Goal: Transaction & Acquisition: Purchase product/service

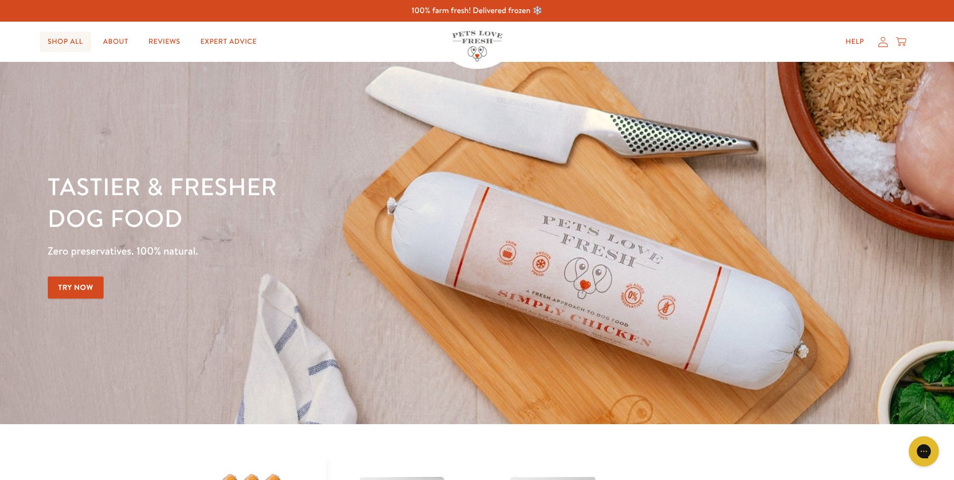
click at [72, 42] on link "Shop All" at bounding box center [65, 42] width 51 height 20
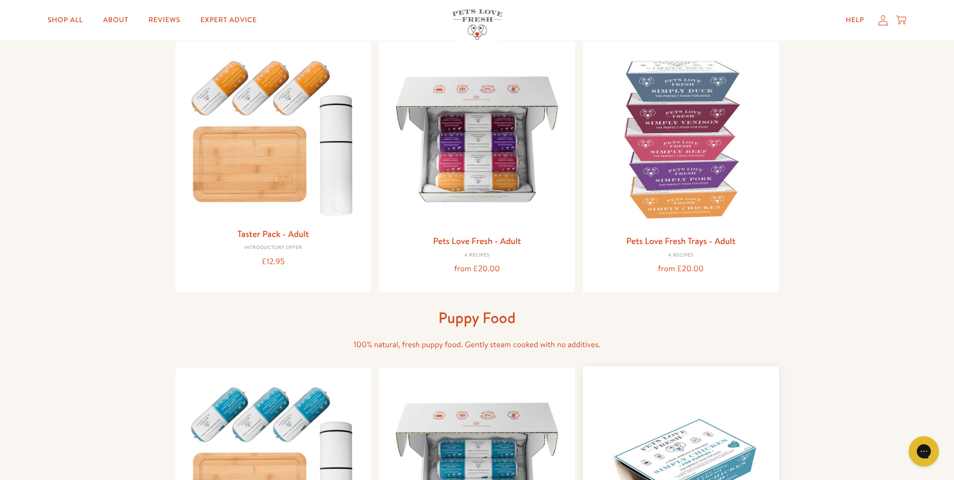
scroll to position [101, 0]
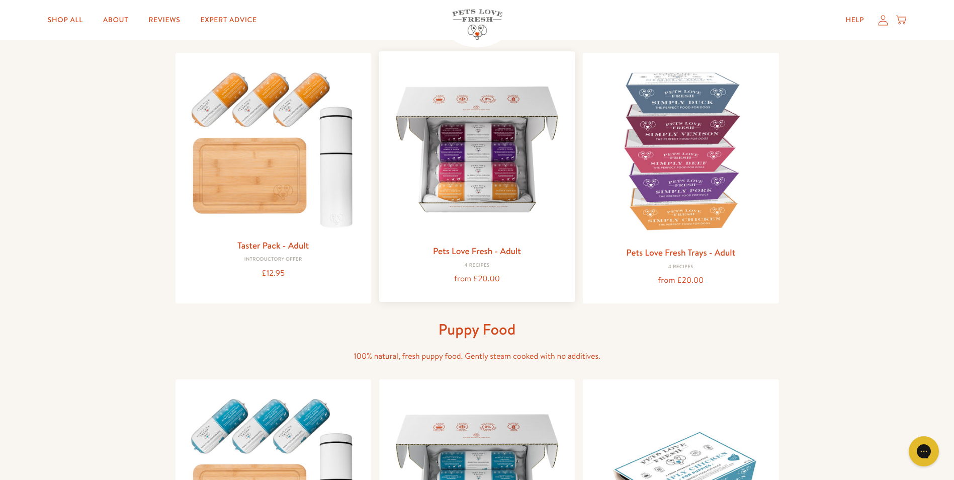
click at [502, 149] on img at bounding box center [477, 149] width 180 height 180
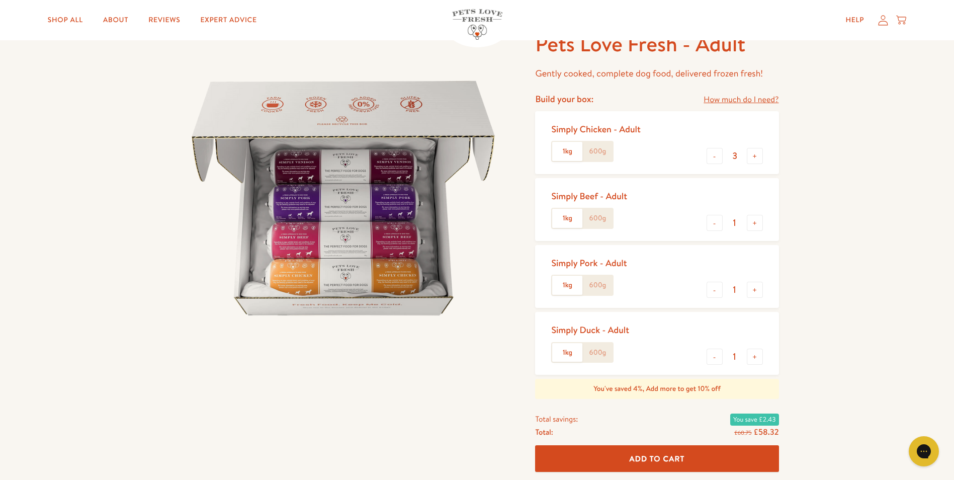
scroll to position [50, 0]
